Goal: Transaction & Acquisition: Purchase product/service

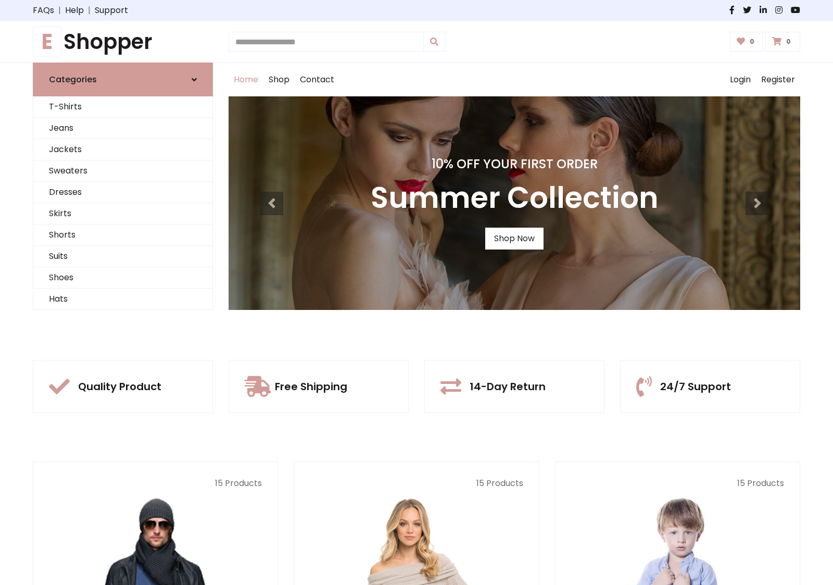
click at [417, 292] on div "10% Off Your First Order Summer Collection Shop Now" at bounding box center [515, 203] width 572 height 214
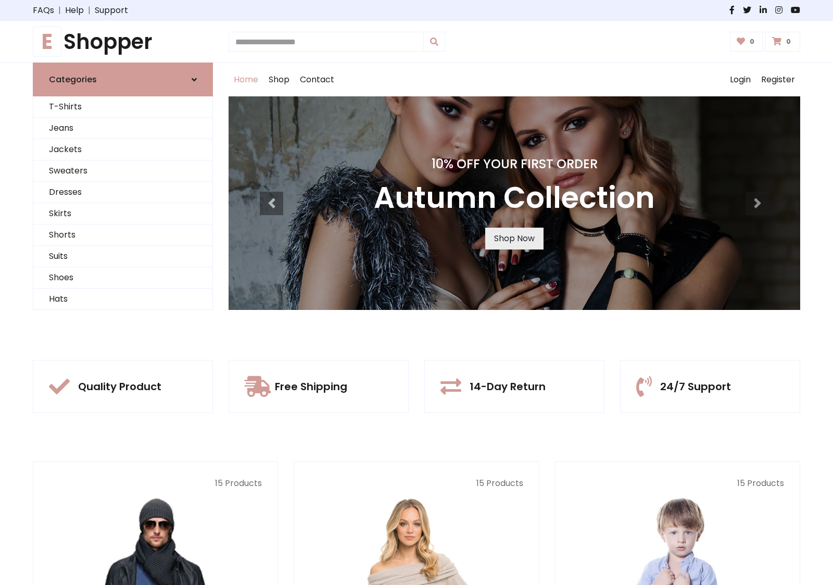
click at [514, 238] on link "Shop Now" at bounding box center [514, 239] width 58 height 22
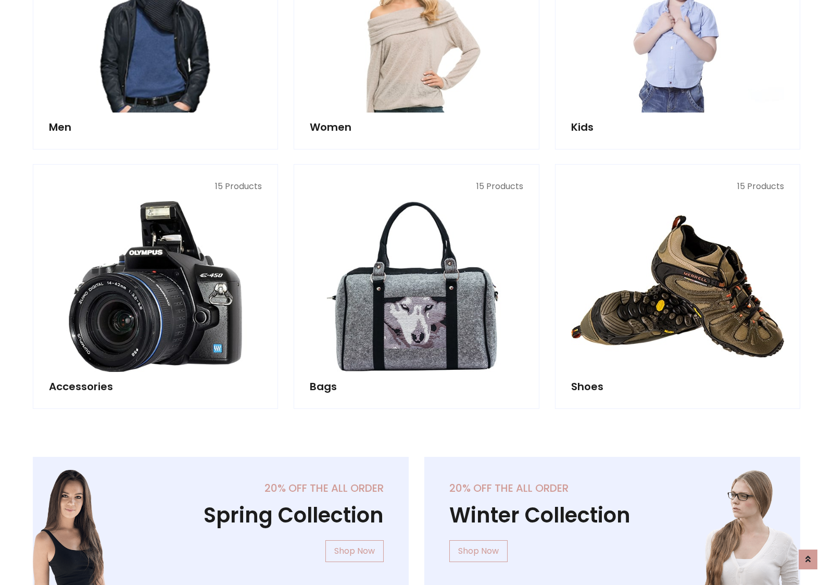
scroll to position [1039, 0]
